Goal: Task Accomplishment & Management: Manage account settings

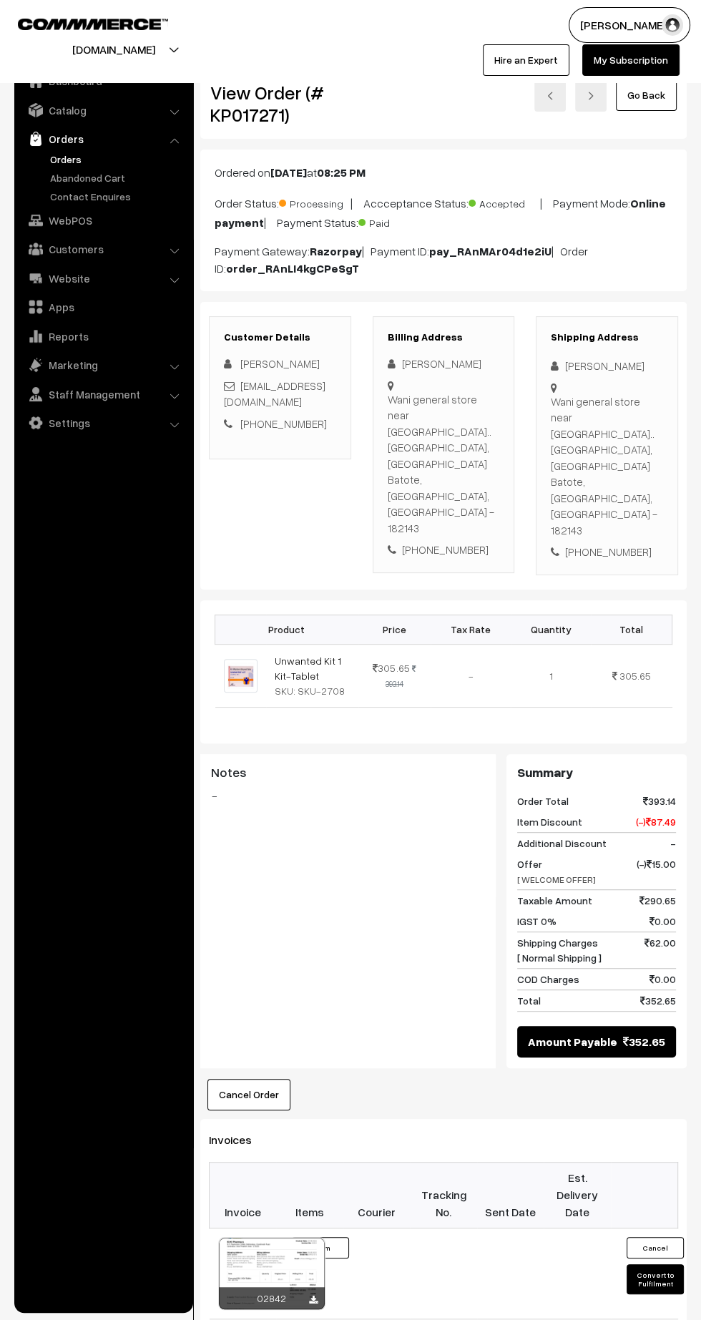
click at [70, 159] on link "Orders" at bounding box center [117, 159] width 142 height 15
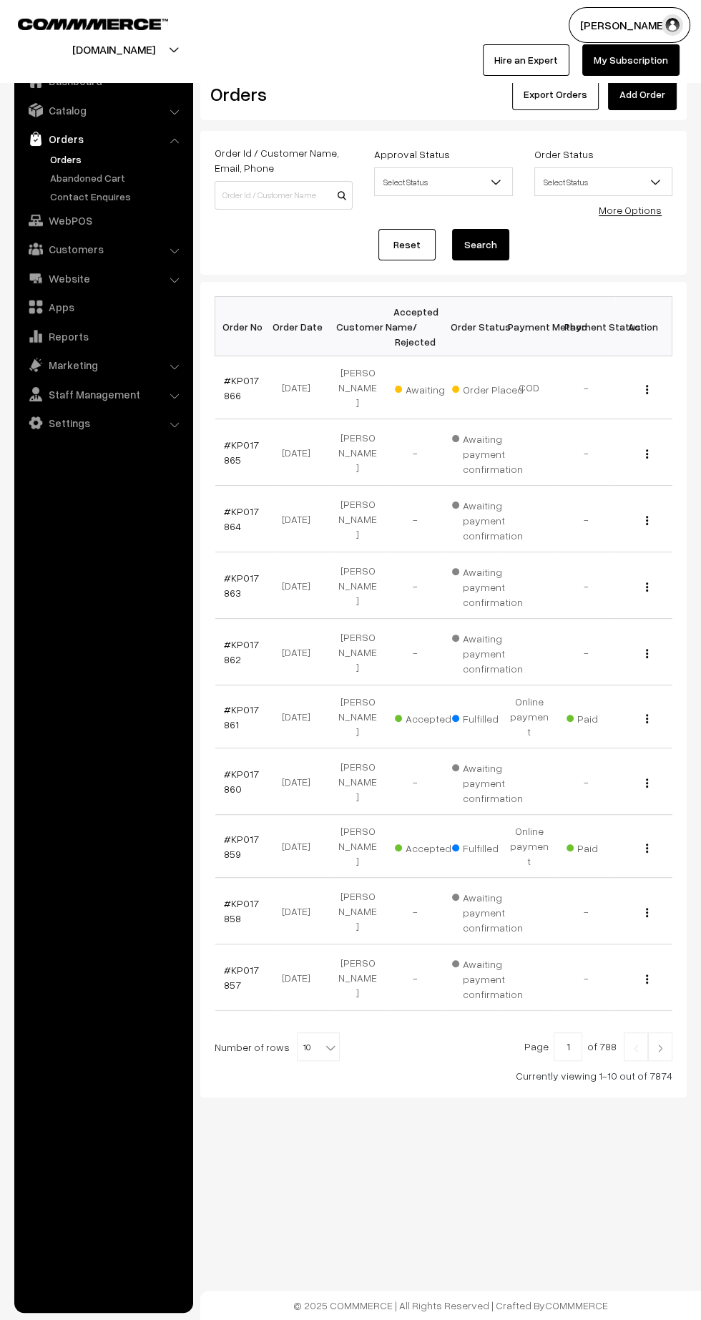
click at [245, 375] on link "#KP017866" at bounding box center [241, 387] width 35 height 27
